Goal: Task Accomplishment & Management: Manage account settings

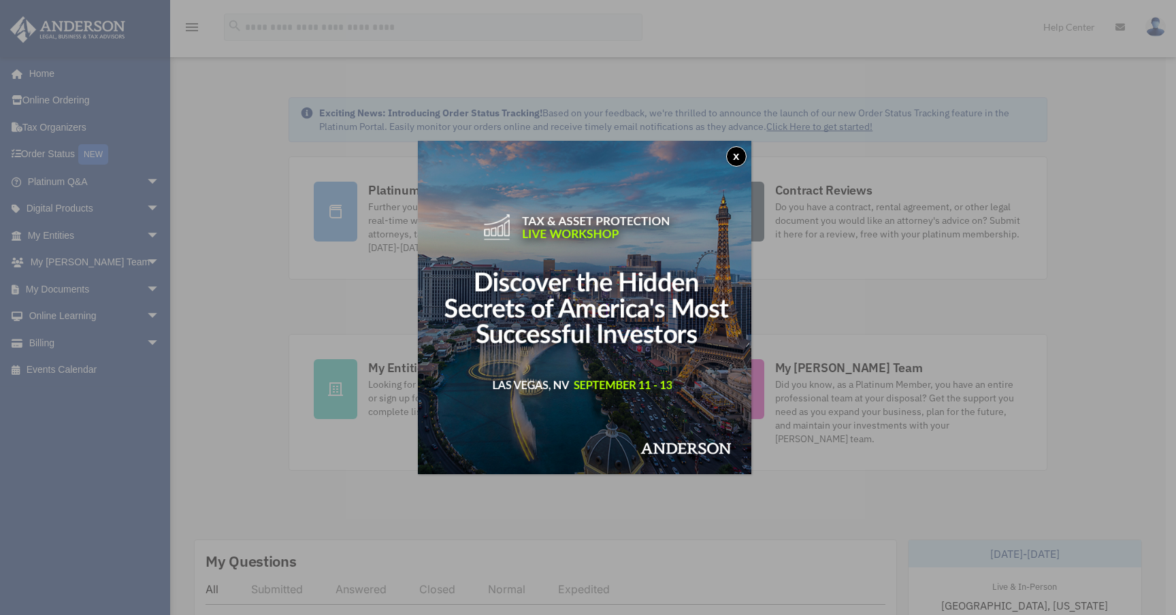
click at [747, 154] on button "x" at bounding box center [736, 156] width 20 height 20
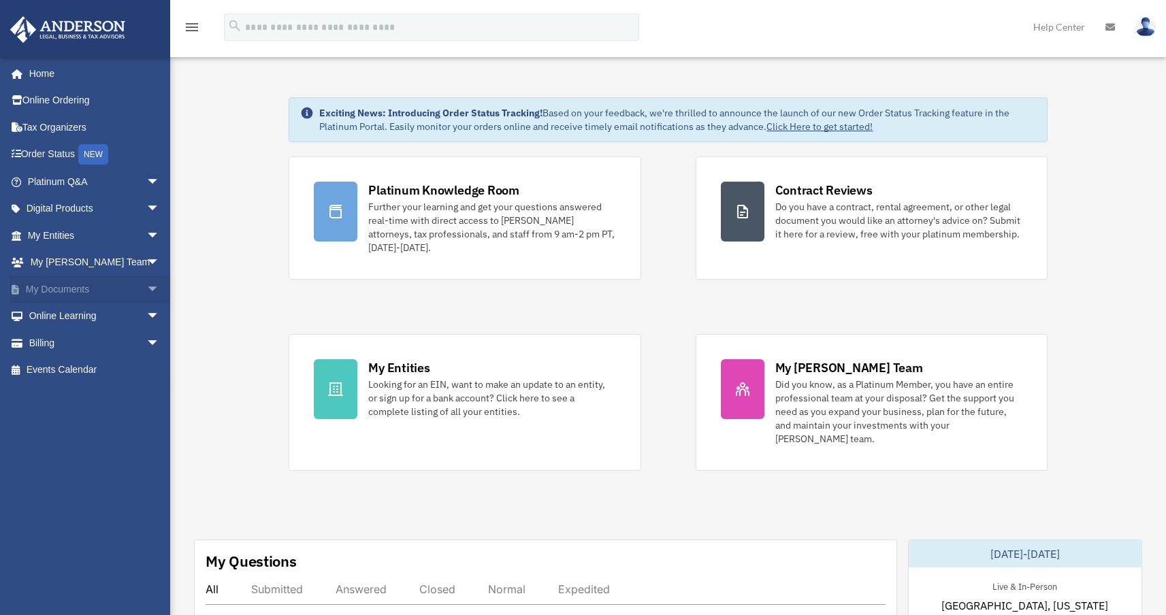
click at [146, 284] on span "arrow_drop_down" at bounding box center [159, 290] width 27 height 28
click at [76, 294] on link "My Documents arrow_drop_up" at bounding box center [95, 289] width 171 height 27
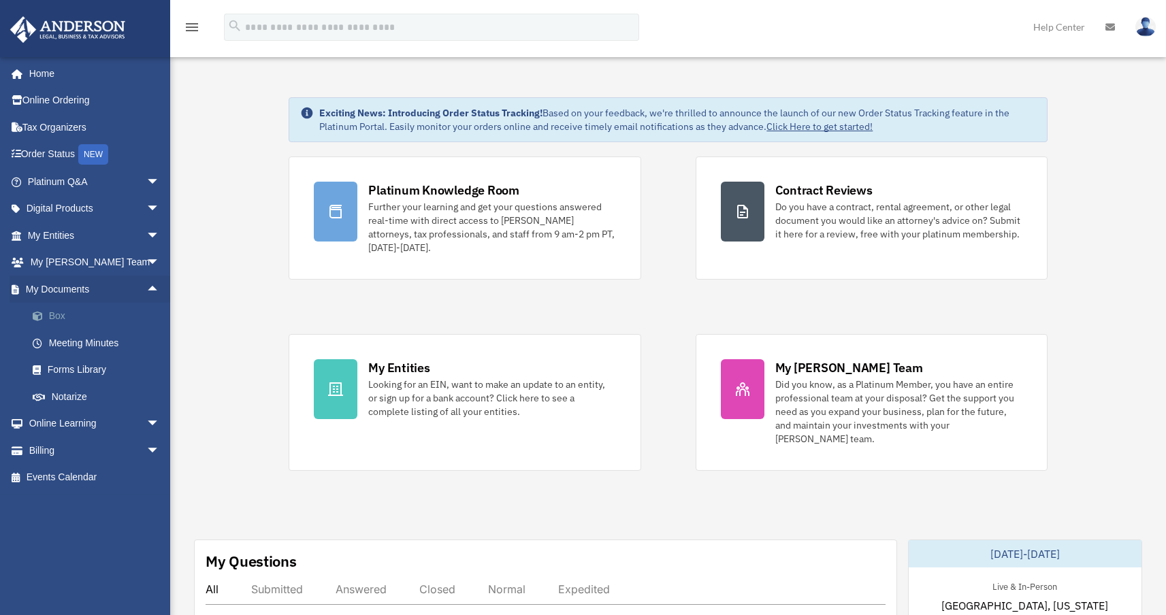
click at [78, 312] on link "Box" at bounding box center [99, 316] width 161 height 27
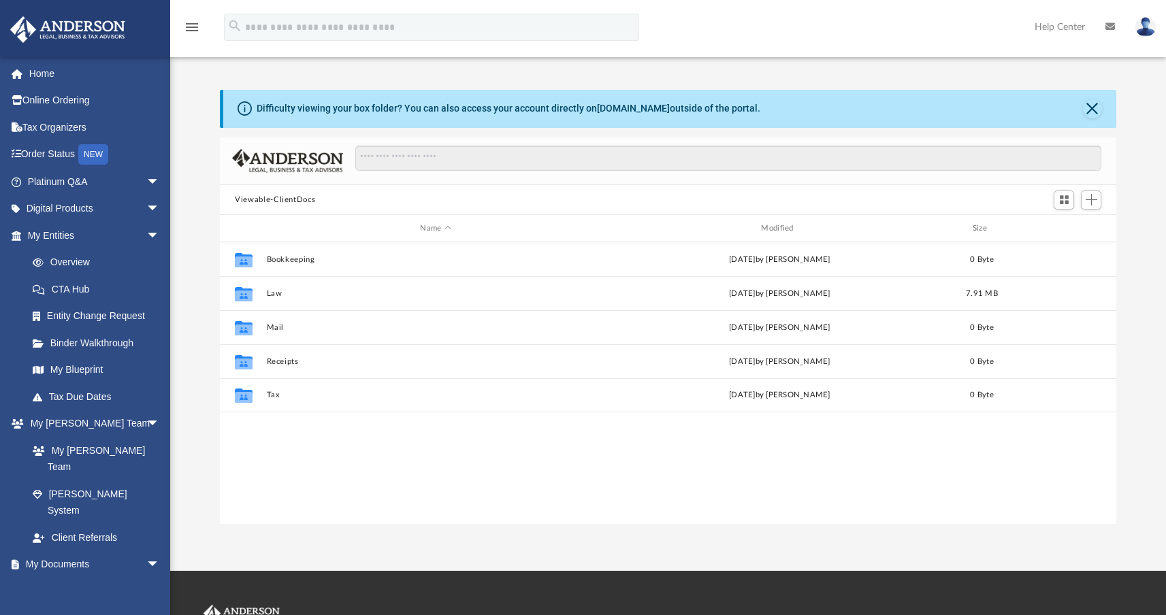
scroll to position [299, 886]
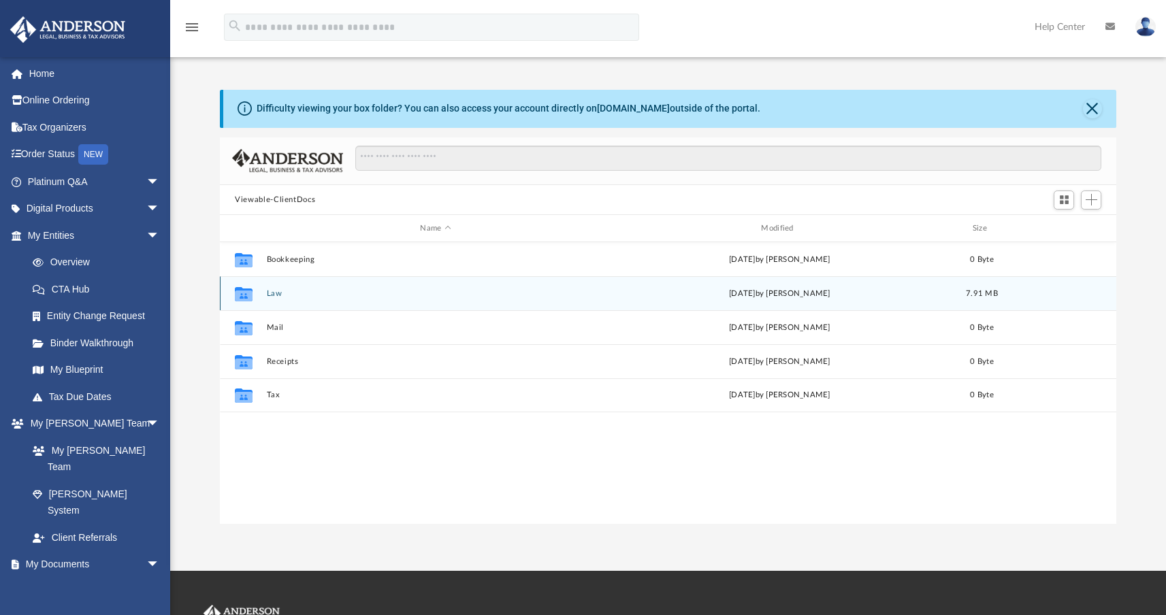
click at [300, 295] on button "Law" at bounding box center [436, 293] width 338 height 9
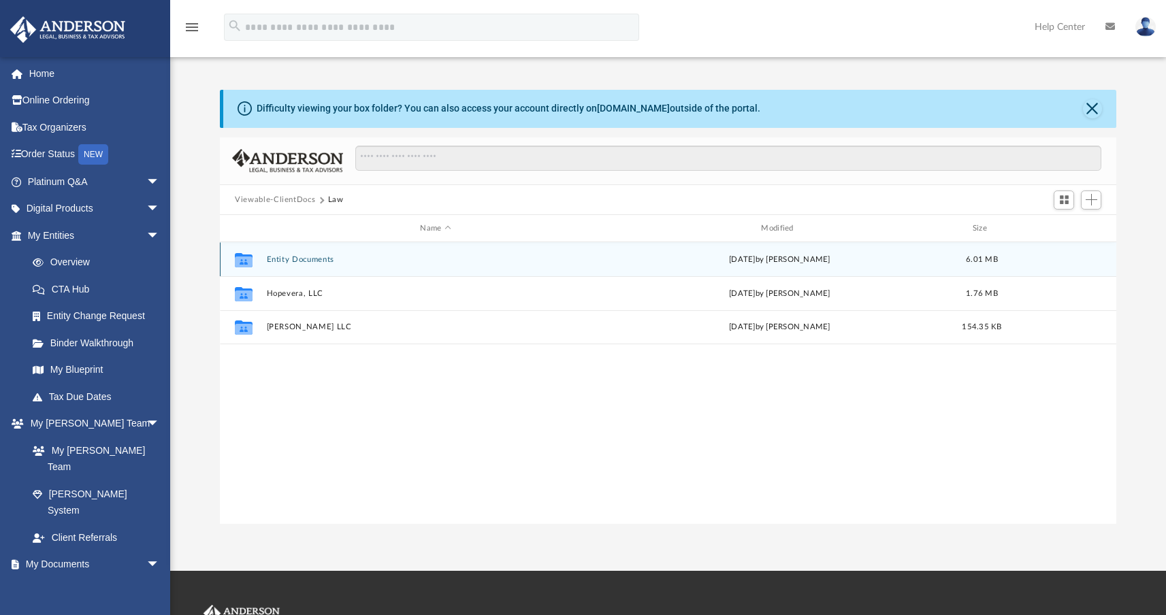
click at [288, 257] on button "Entity Documents" at bounding box center [436, 259] width 338 height 9
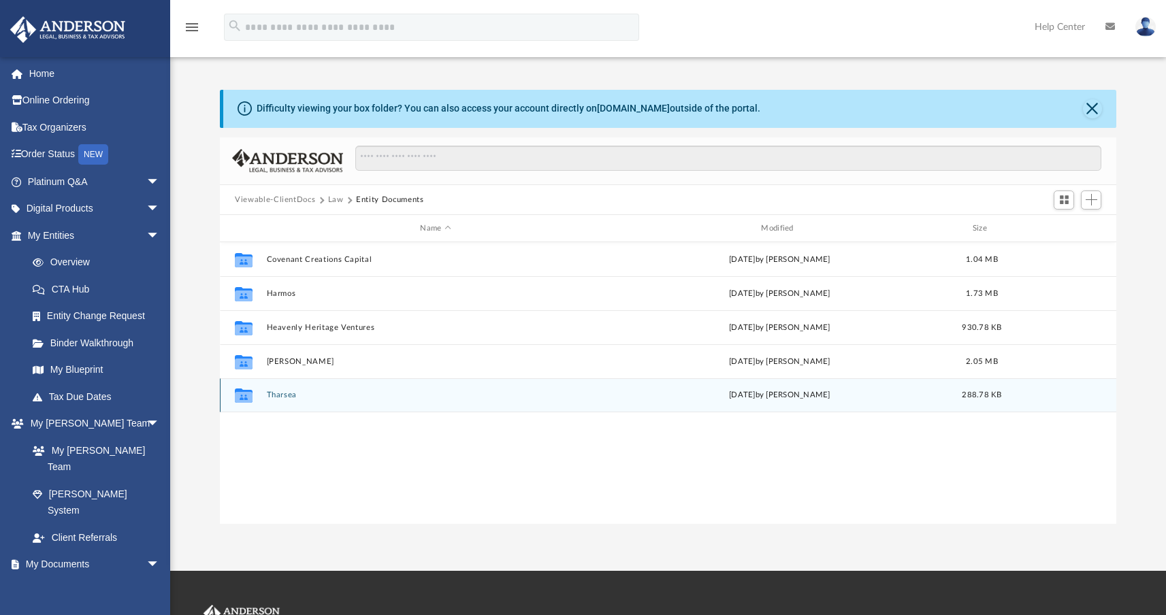
click at [287, 397] on button "Tharsea" at bounding box center [436, 395] width 338 height 9
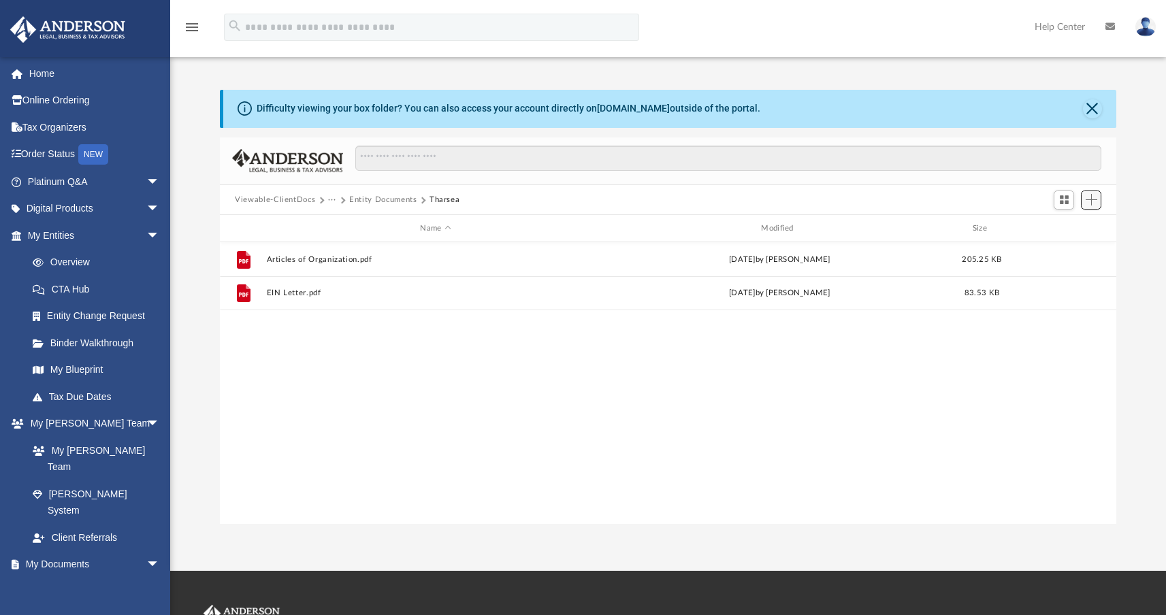
click at [1083, 204] on button "Add" at bounding box center [1091, 200] width 20 height 19
click at [1058, 227] on li "Upload" at bounding box center [1072, 227] width 44 height 14
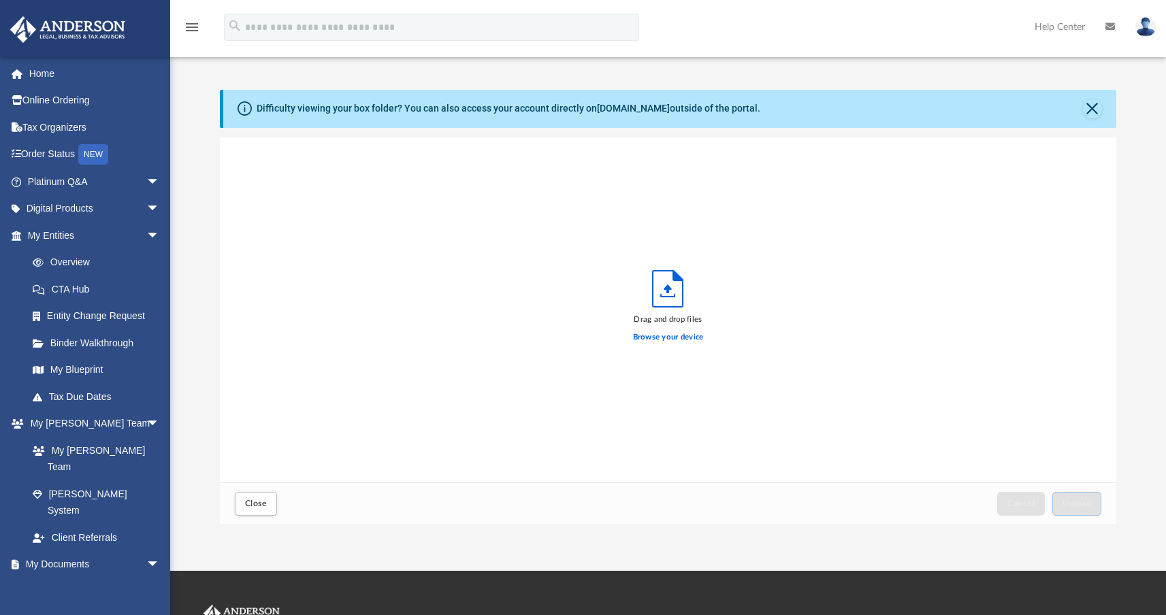
scroll to position [335, 886]
click at [676, 340] on label "Browse your device" at bounding box center [668, 337] width 71 height 12
click at [0, 0] on input "Browse your device" at bounding box center [0, 0] width 0 height 0
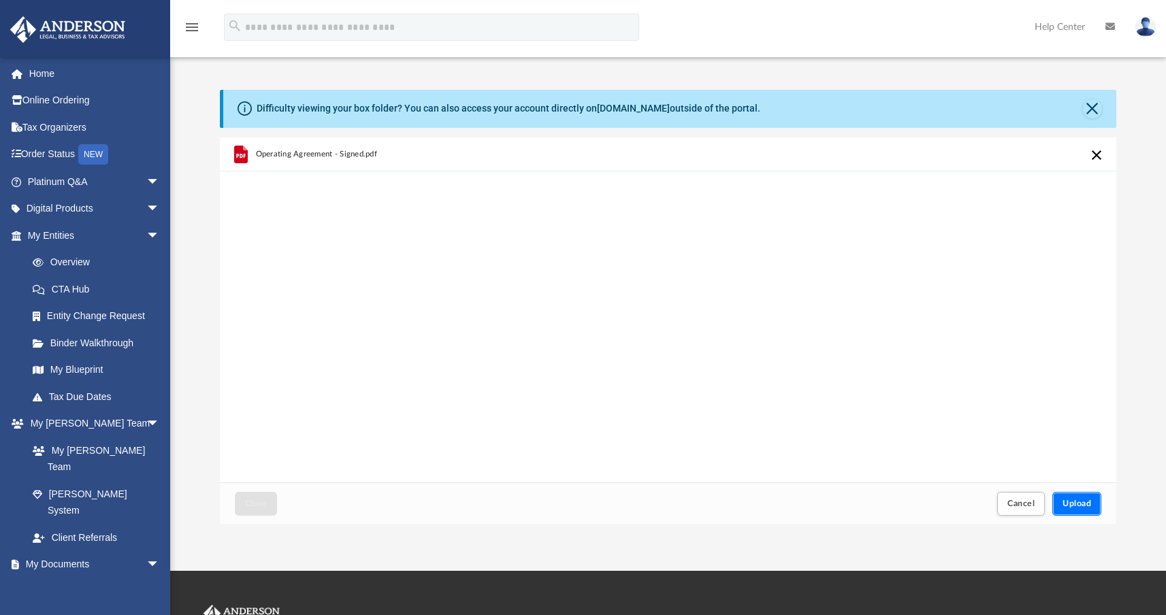
click at [1079, 505] on span "Upload" at bounding box center [1076, 504] width 29 height 8
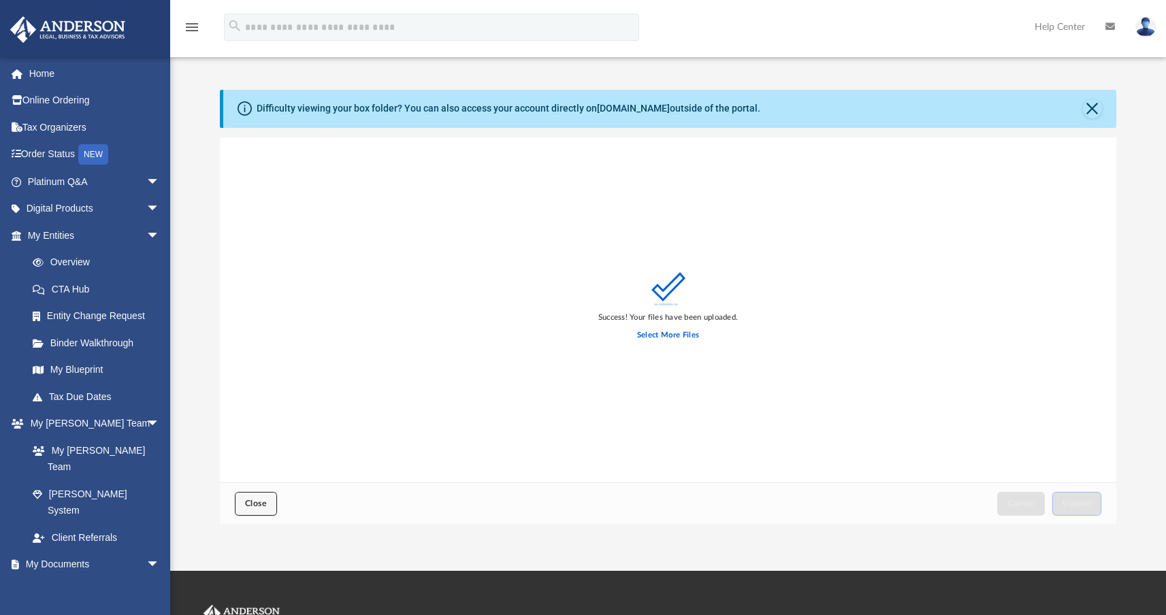
click at [262, 512] on button "Close" at bounding box center [256, 504] width 42 height 24
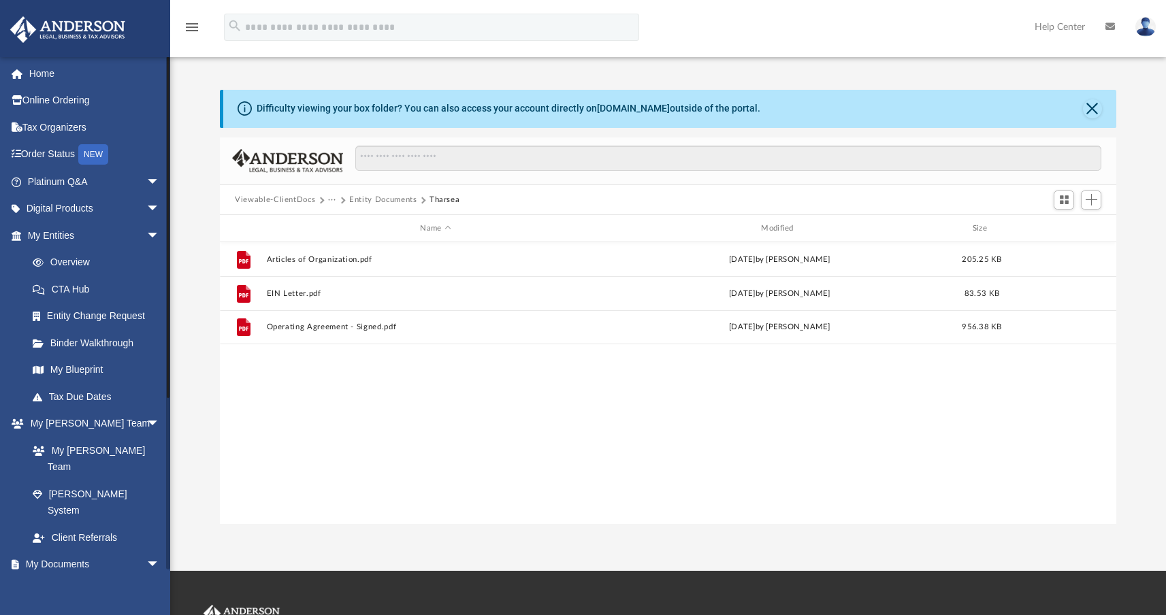
click at [74, 578] on link "Box" at bounding box center [99, 591] width 161 height 27
click at [1090, 105] on button "Close" at bounding box center [1092, 108] width 19 height 19
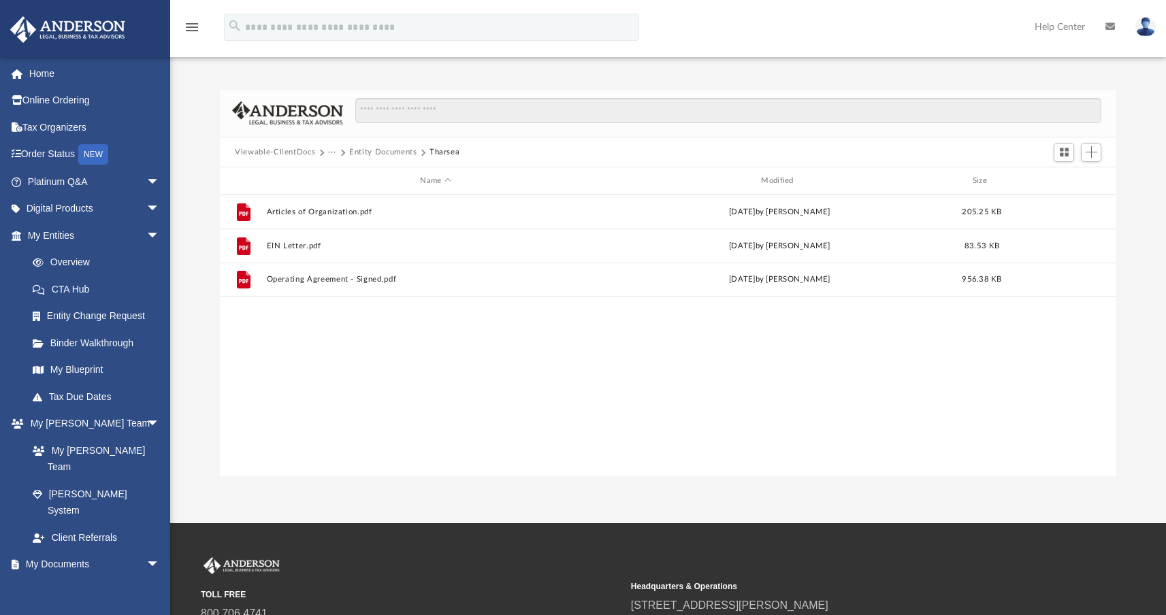
click at [372, 151] on button "Entity Documents" at bounding box center [382, 152] width 67 height 12
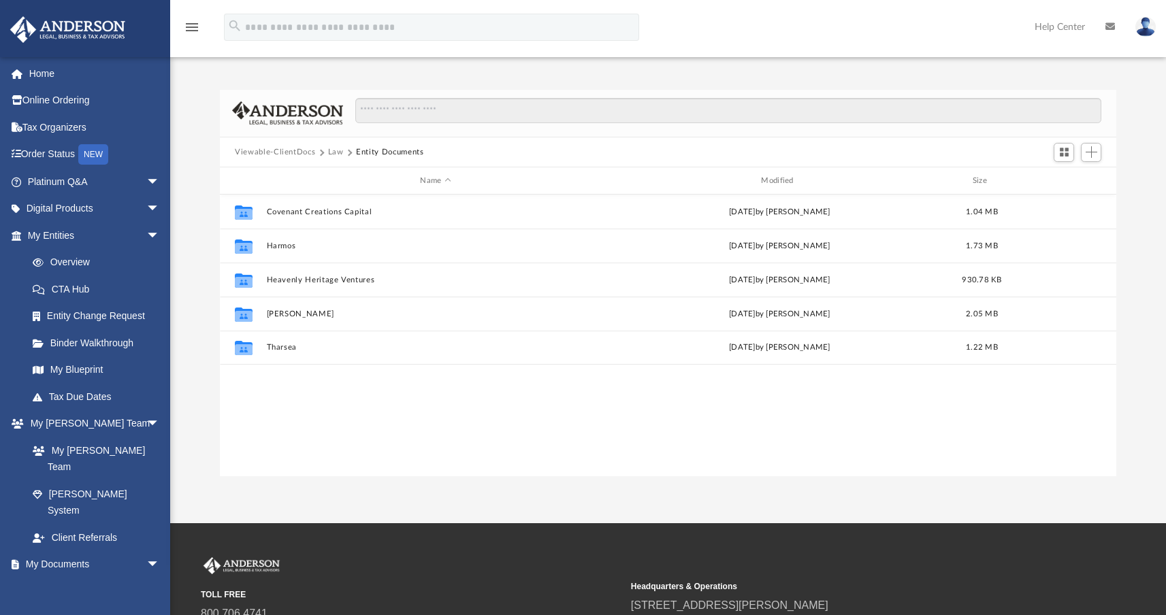
click at [333, 154] on button "Law" at bounding box center [336, 152] width 16 height 12
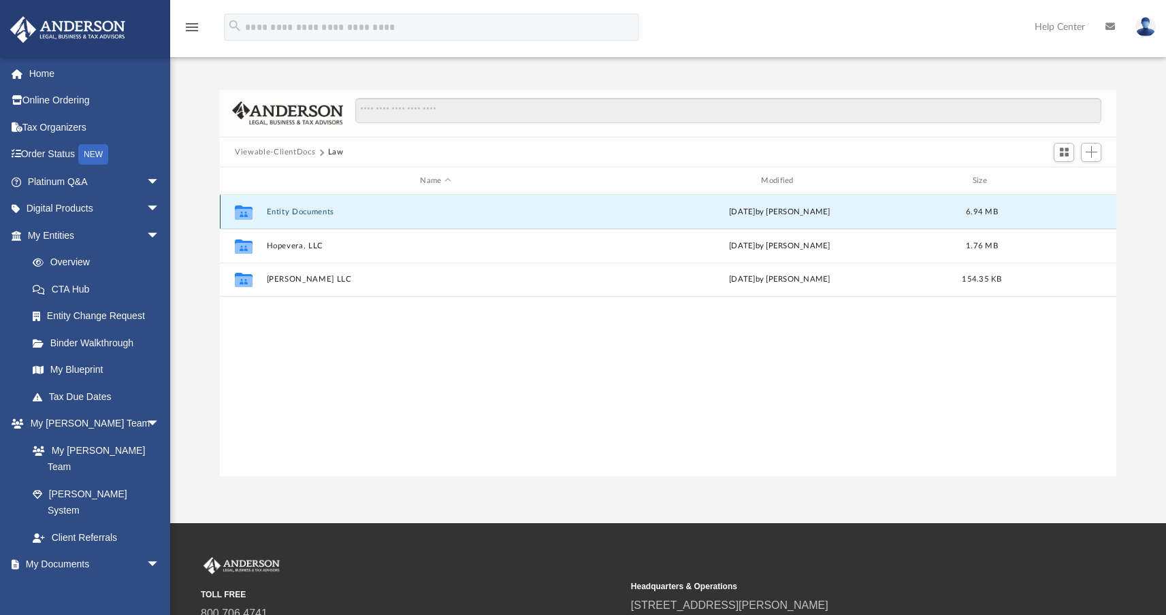
click at [301, 213] on button "Entity Documents" at bounding box center [436, 212] width 338 height 9
